Goal: Find specific page/section: Find specific page/section

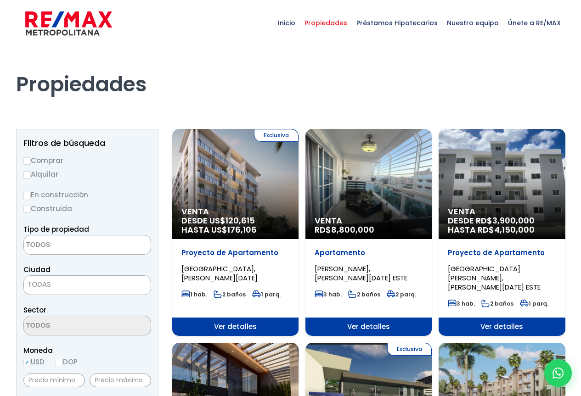
select select
click at [483, 22] on span "Nuestro equipo" at bounding box center [472, 23] width 61 height 28
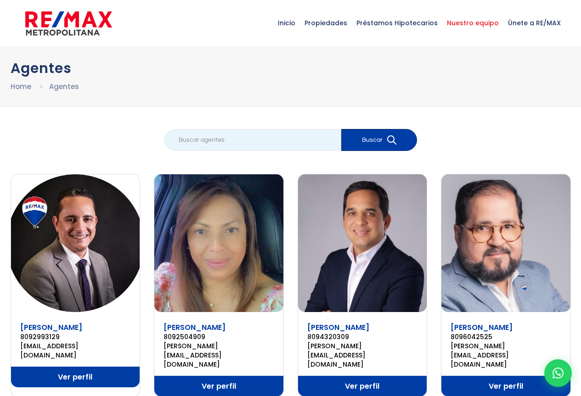
click at [190, 139] on input "search" at bounding box center [252, 140] width 177 height 21
type input "flor martinez"
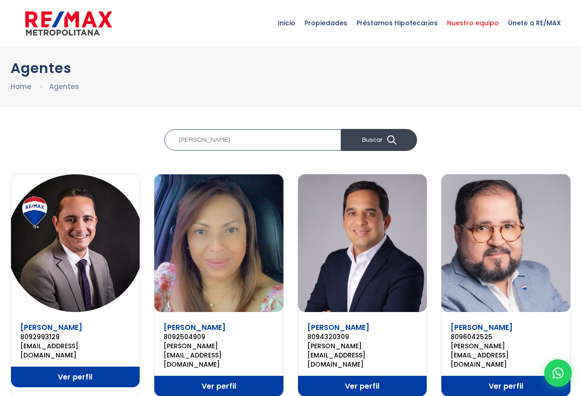
click at [393, 138] on icon "submit" at bounding box center [391, 140] width 9 height 9
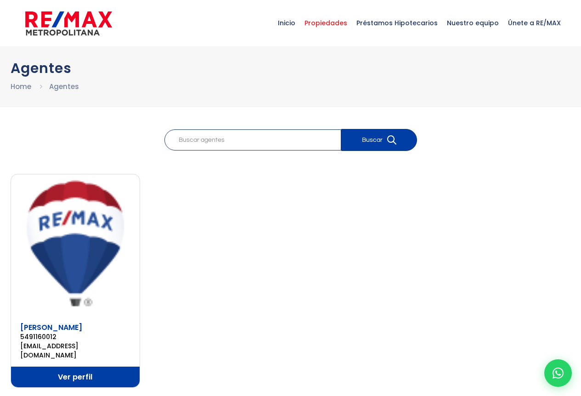
click at [340, 22] on span "Propiedades" at bounding box center [326, 23] width 52 height 28
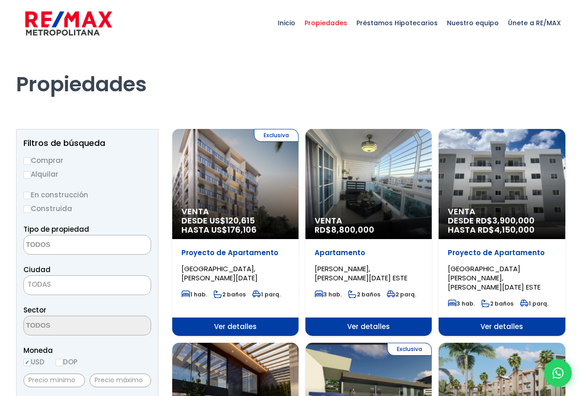
select select
click at [294, 24] on span "Inicio" at bounding box center [286, 23] width 27 height 28
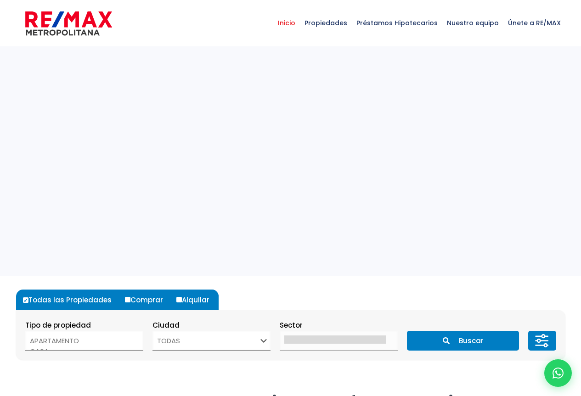
select select
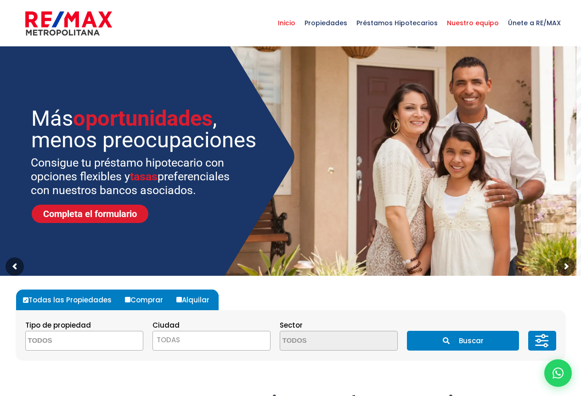
click at [471, 21] on span "Nuestro equipo" at bounding box center [472, 23] width 61 height 28
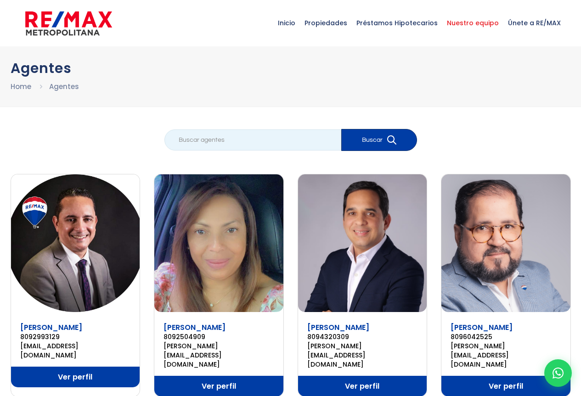
click at [191, 141] on input "search" at bounding box center [252, 140] width 177 height 21
type input "flor martinez"
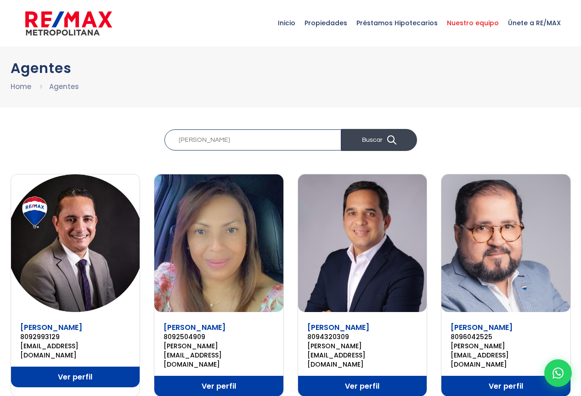
click at [393, 141] on icon "submit" at bounding box center [391, 140] width 9 height 9
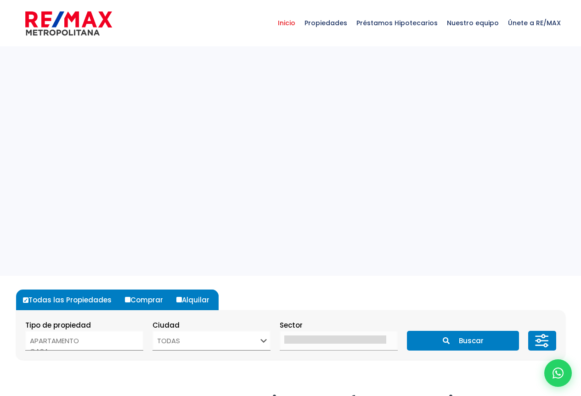
select select
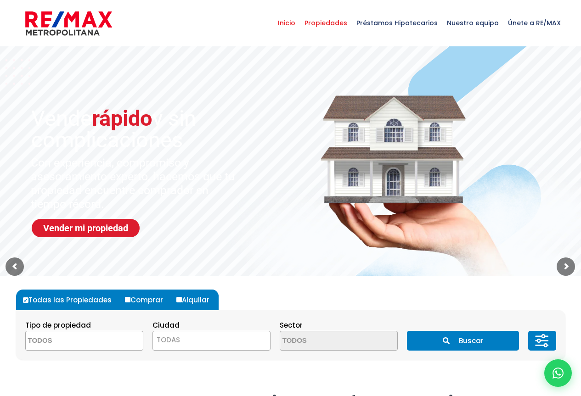
click at [341, 23] on span "Propiedades" at bounding box center [326, 23] width 52 height 28
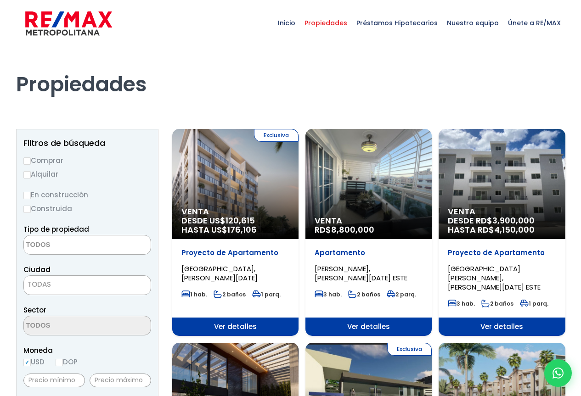
select select
